Goal: Navigation & Orientation: Find specific page/section

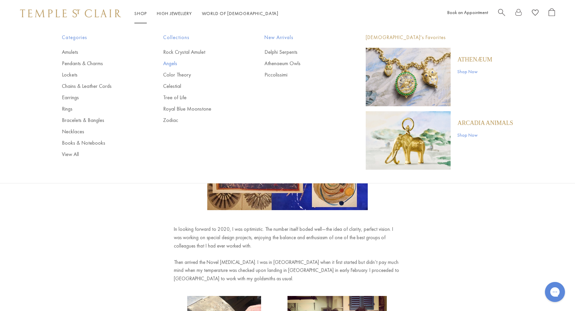
click at [174, 65] on link "Angels" at bounding box center [200, 63] width 75 height 7
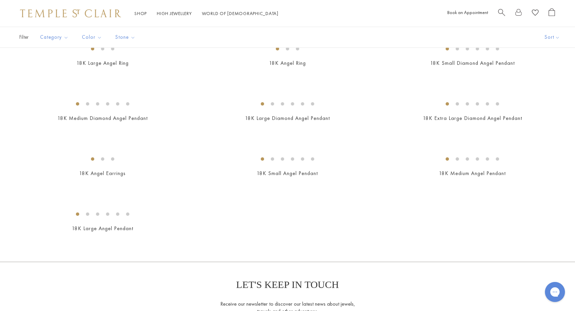
scroll to position [213, 0]
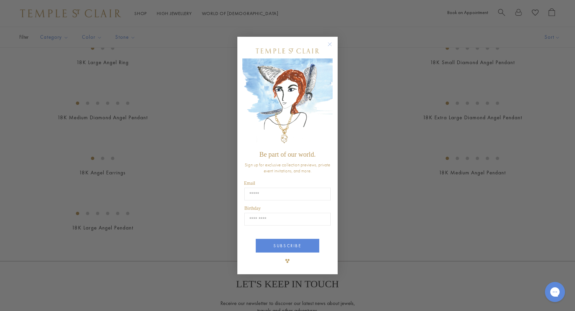
click at [330, 44] on circle "Close dialog" at bounding box center [330, 44] width 8 height 8
